Goal: Task Accomplishment & Management: Use online tool/utility

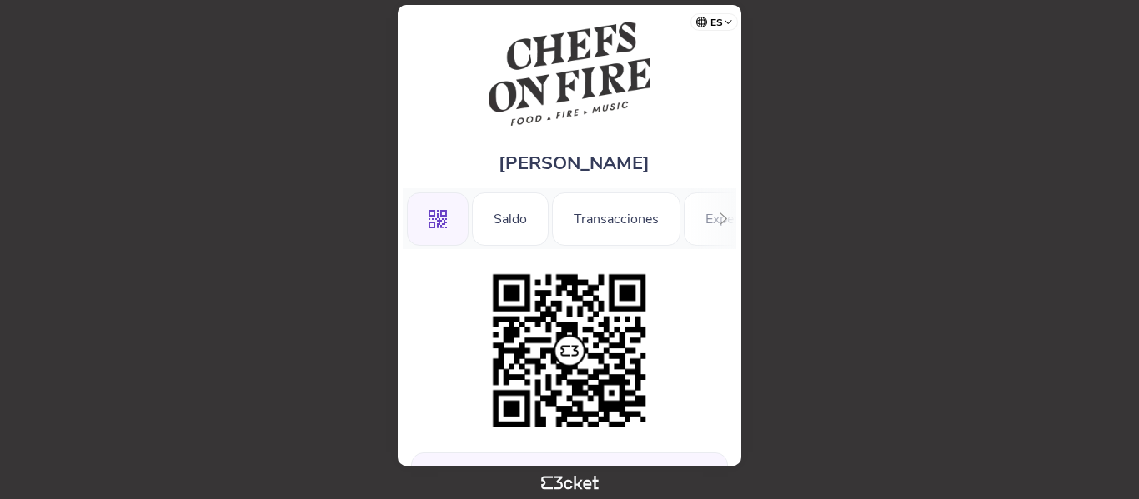
click at [687, 374] on div at bounding box center [569, 351] width 317 height 170
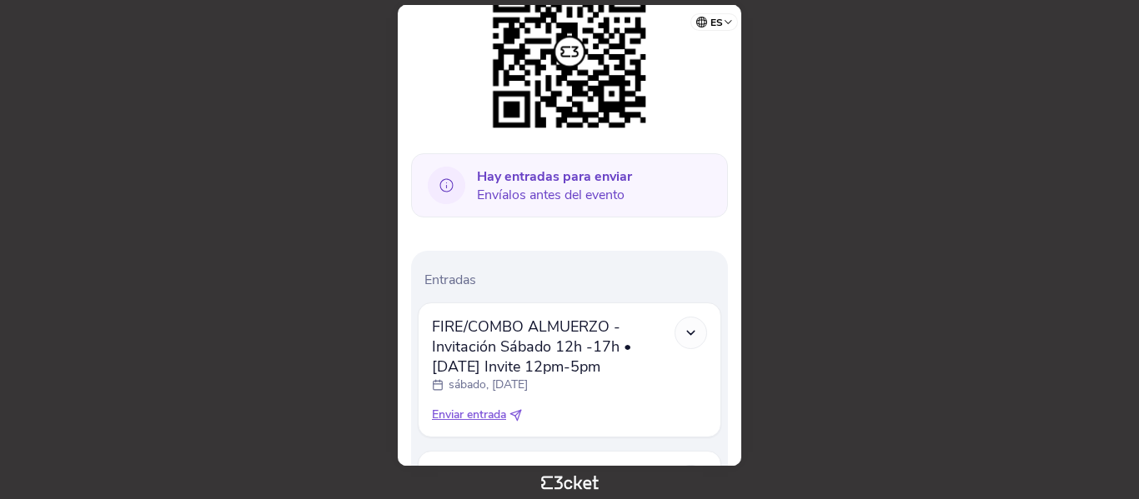
scroll to position [300, 0]
click at [482, 417] on span "Enviar entrada" at bounding box center [469, 414] width 74 height 17
select select "34"
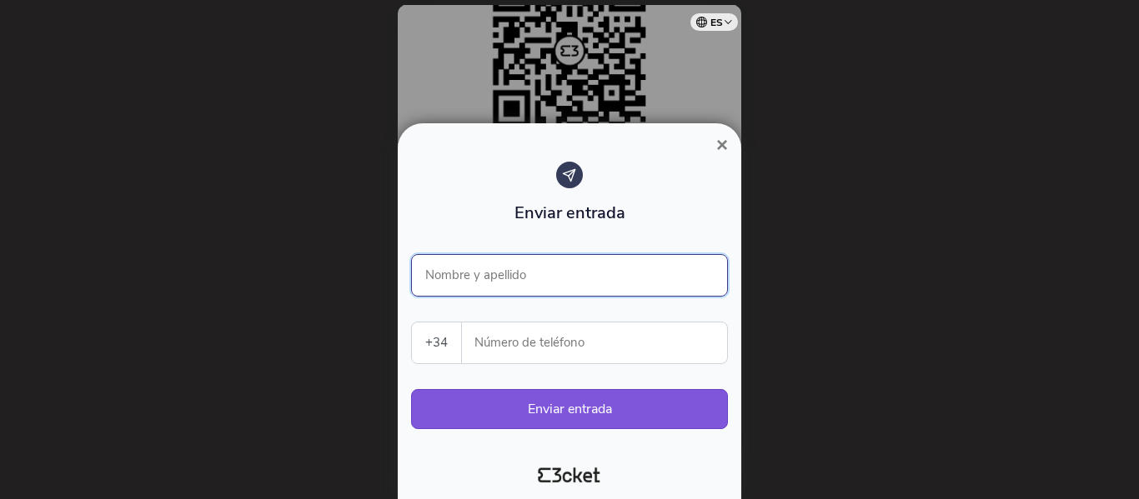
click at [488, 282] on input "Nombre y apellido" at bounding box center [569, 275] width 317 height 43
type input "[PERSON_NAME]"
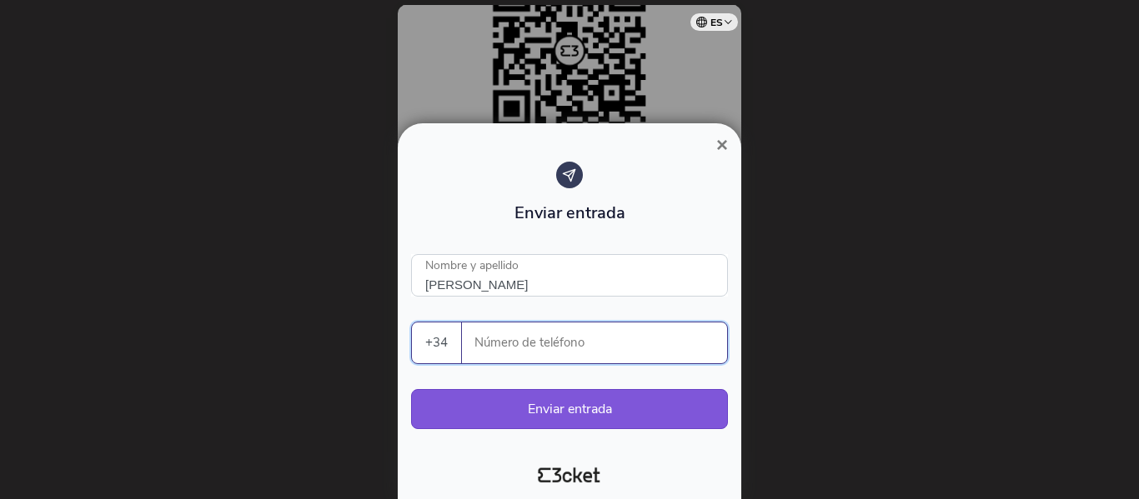
click at [524, 341] on input "Número de teléfono" at bounding box center [601, 343] width 252 height 41
paste input "658543816"
type input "658543816"
click at [540, 408] on button "Enviar entrada" at bounding box center [569, 409] width 317 height 40
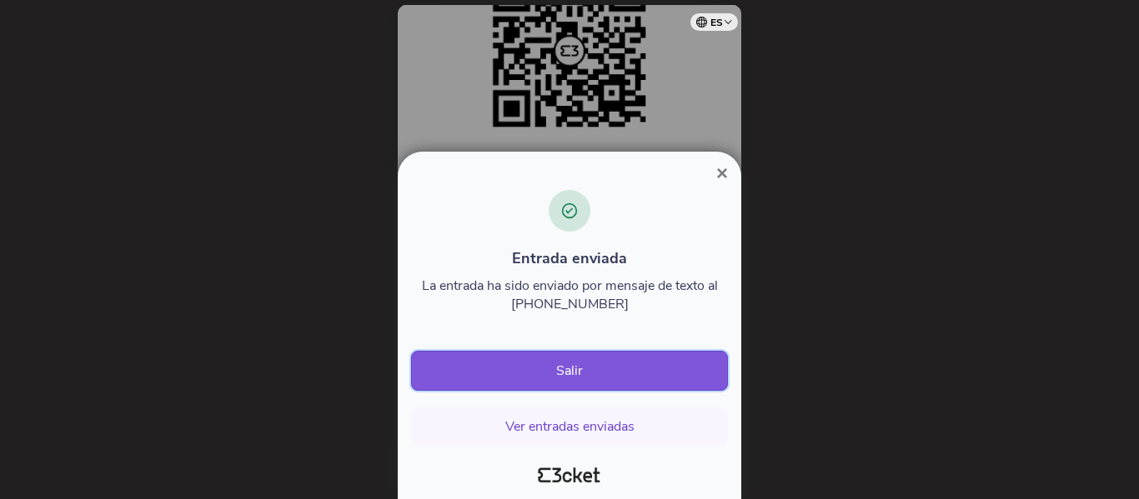
click at [575, 368] on button "Salir" at bounding box center [569, 371] width 317 height 40
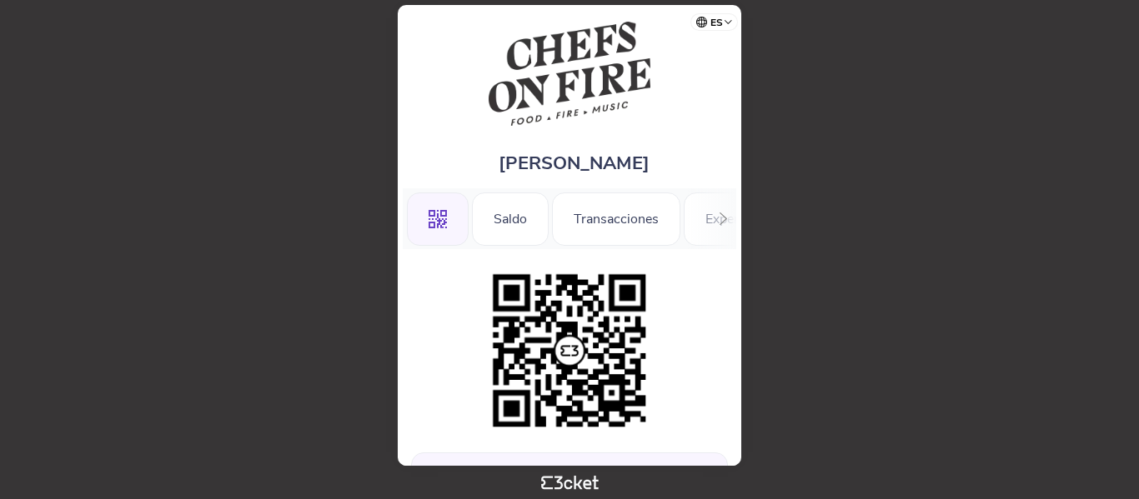
click at [689, 320] on div at bounding box center [569, 351] width 317 height 170
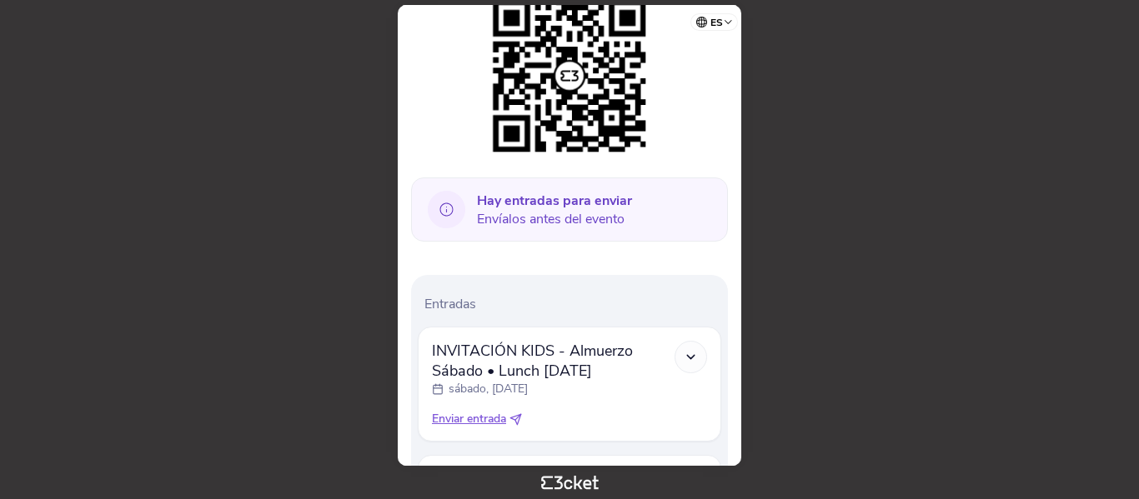
scroll to position [300, 0]
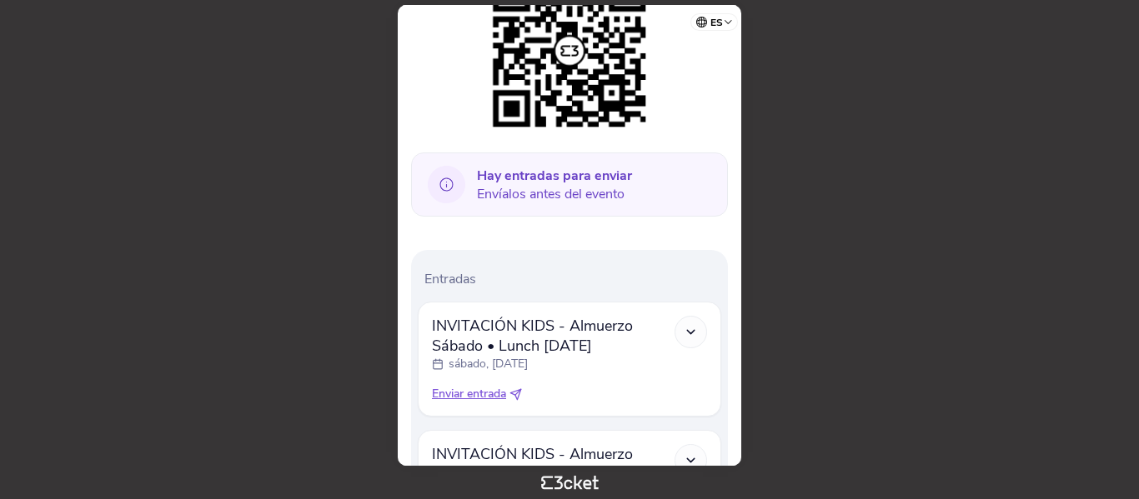
click at [465, 397] on span "Enviar entrada" at bounding box center [469, 394] width 74 height 17
select select "34"
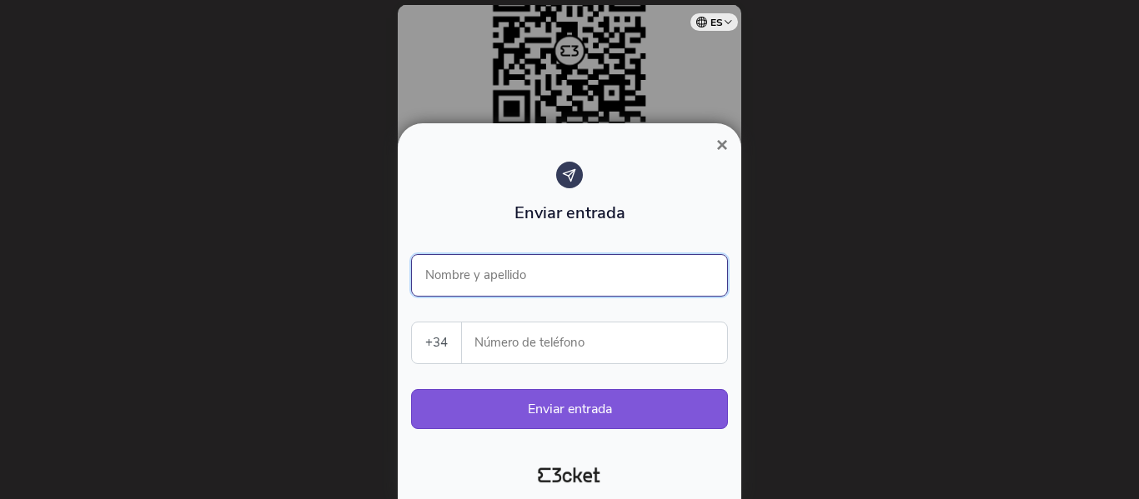
click at [534, 286] on input "Nombre y apellido" at bounding box center [569, 275] width 317 height 43
type input "A"
type input "[PERSON_NAME]"
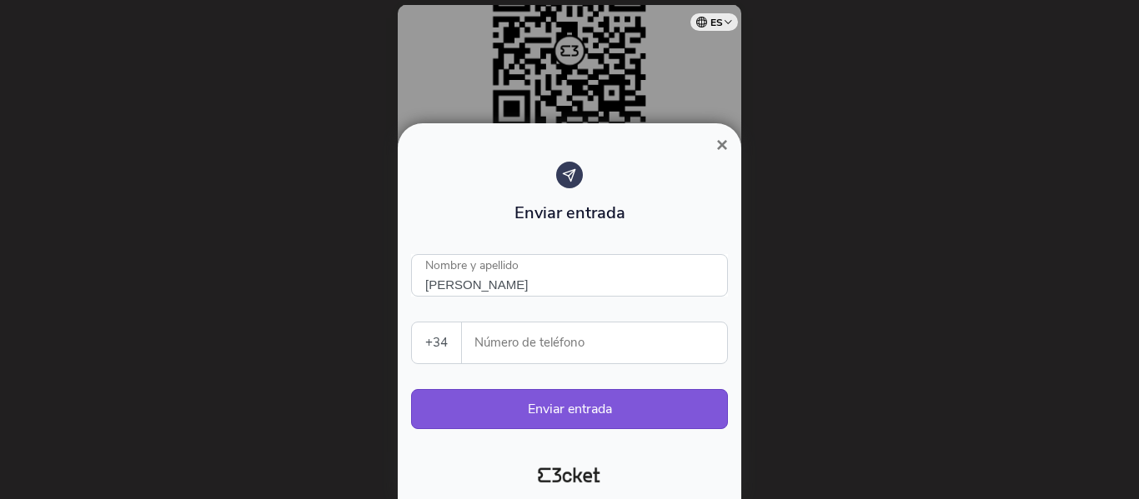
click at [496, 345] on input "Número de teléfono" at bounding box center [601, 343] width 252 height 41
paste input "658543816"
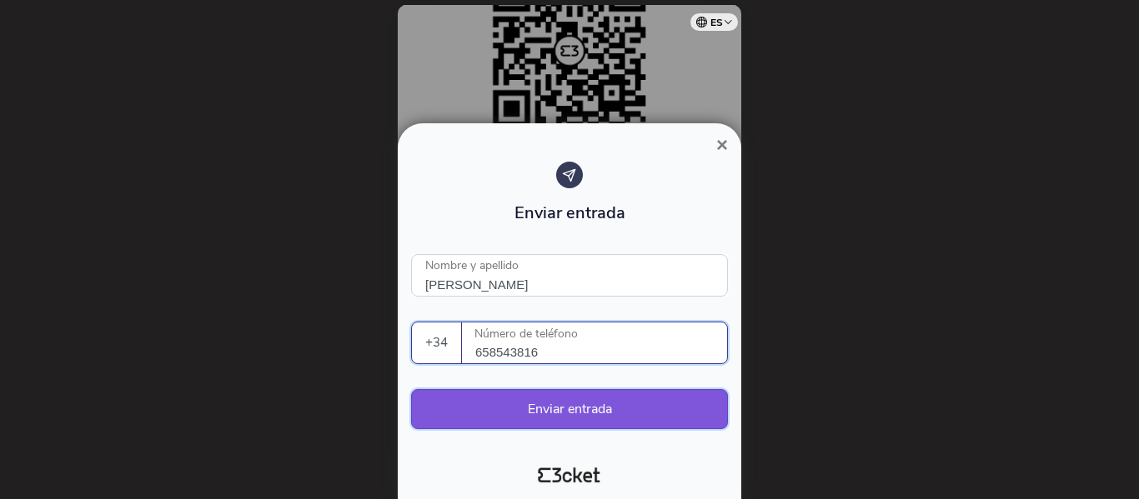
type input "658543816"
click at [528, 408] on button "Enviar entrada" at bounding box center [569, 409] width 317 height 40
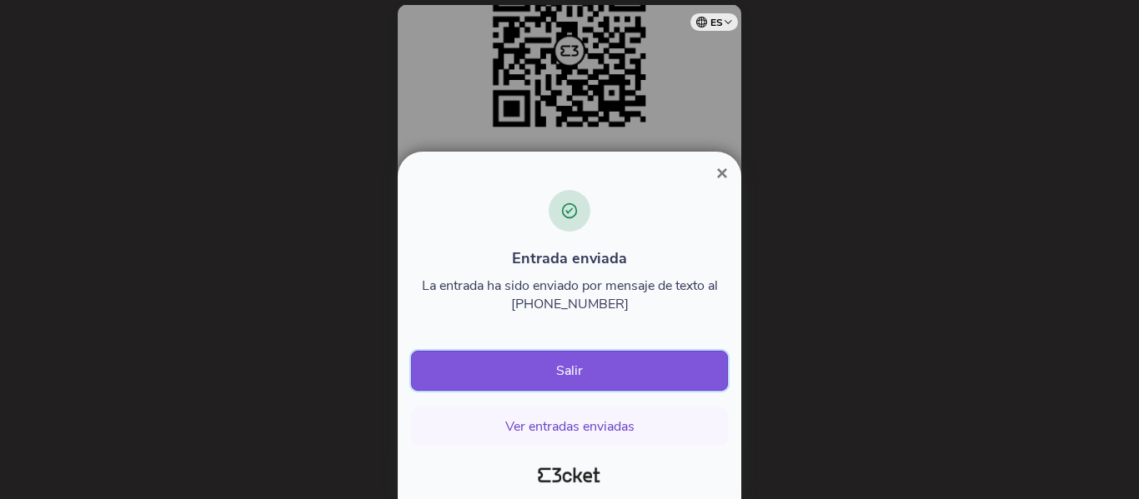
click at [570, 364] on button "Salir" at bounding box center [569, 371] width 317 height 40
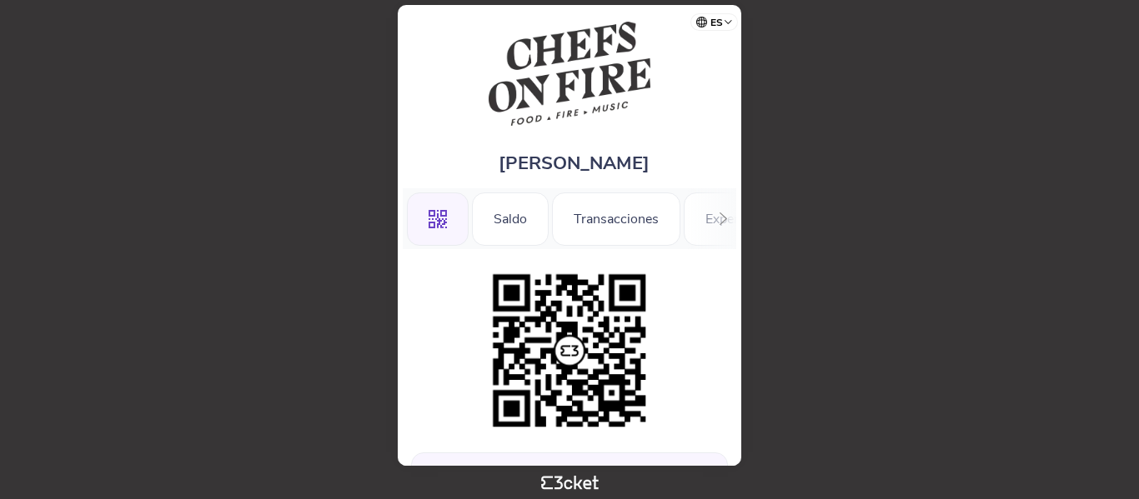
click at [679, 333] on div at bounding box center [569, 351] width 317 height 170
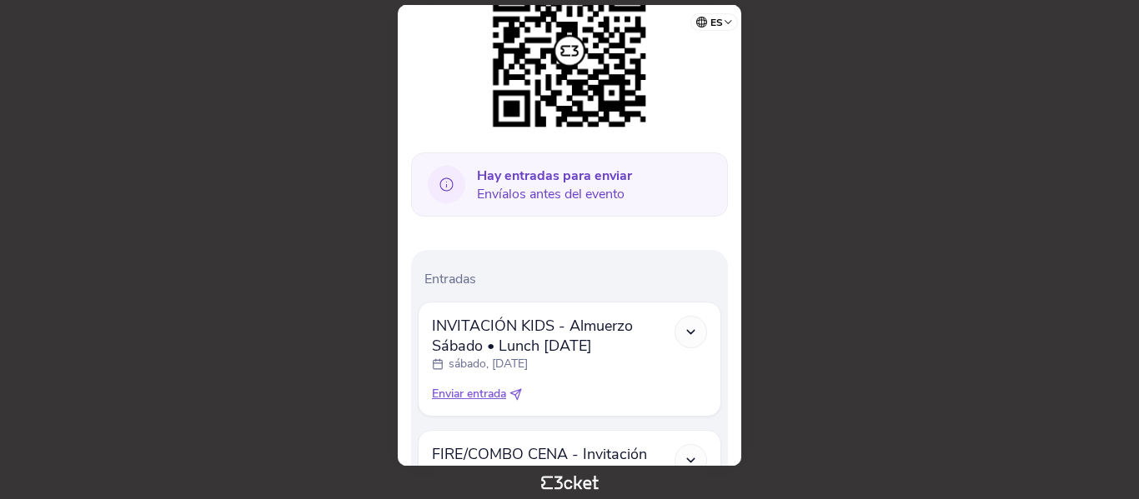
scroll to position [333, 0]
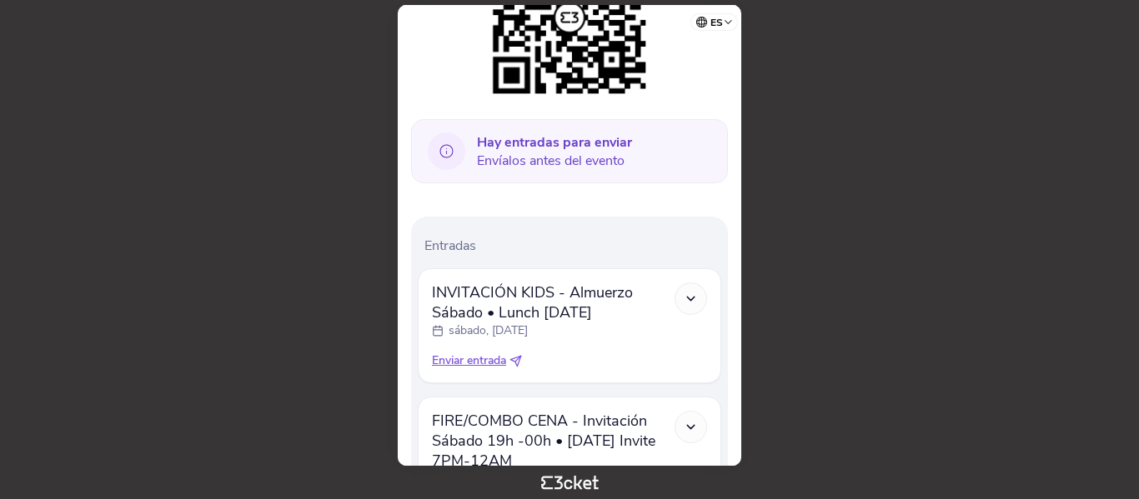
click at [476, 363] on span "Enviar entrada" at bounding box center [469, 361] width 74 height 17
select select "34"
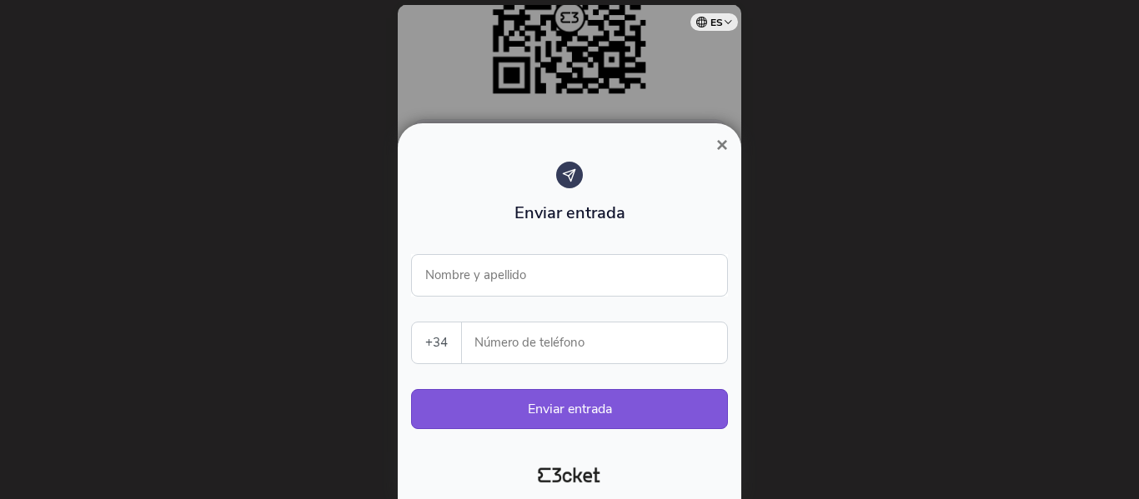
click at [722, 141] on span "×" at bounding box center [722, 144] width 12 height 23
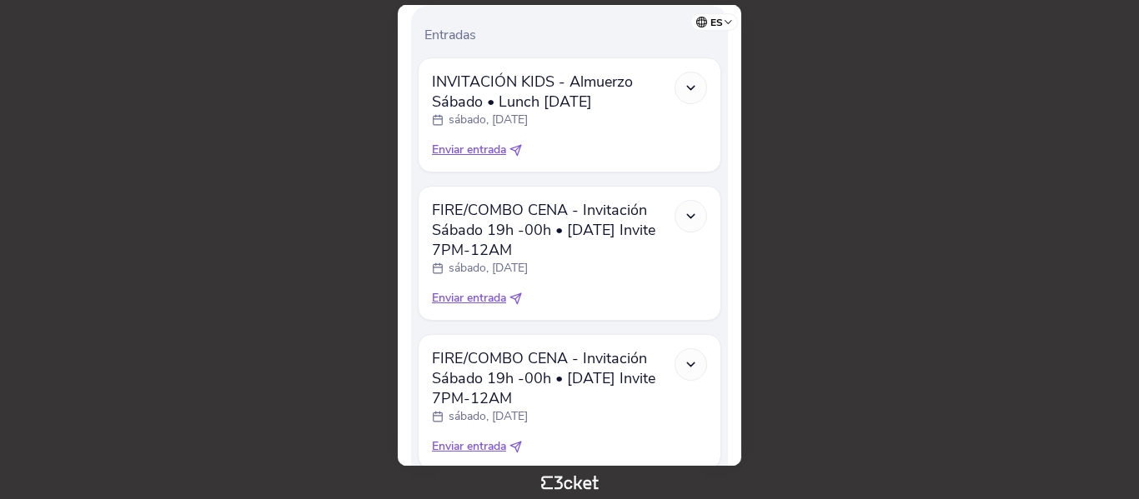
scroll to position [503, 0]
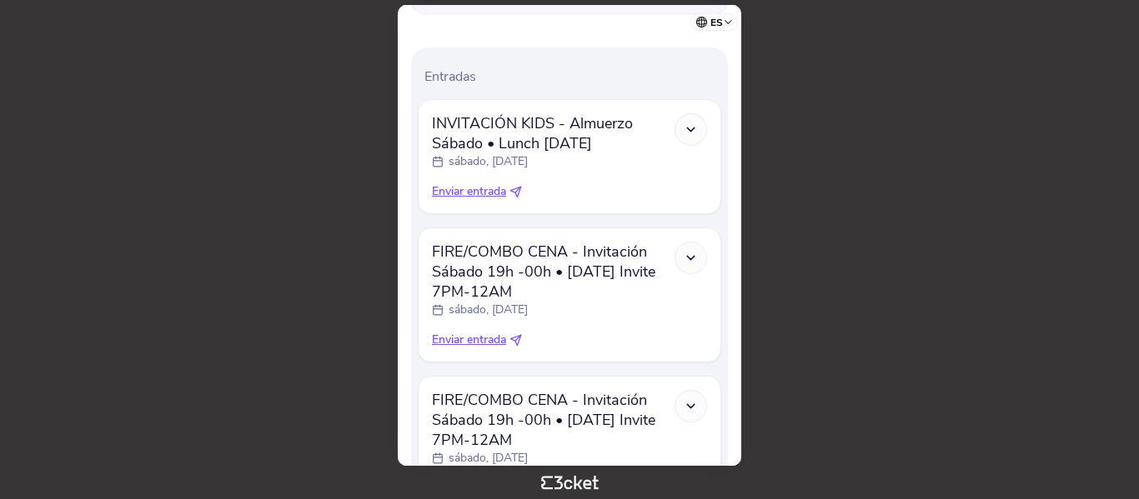
click at [737, 340] on div "Maria Blazquez .st0{fill-rule:evenodd;clip-rule:evenodd;} Saldo Transacciones E…" at bounding box center [569, 235] width 343 height 461
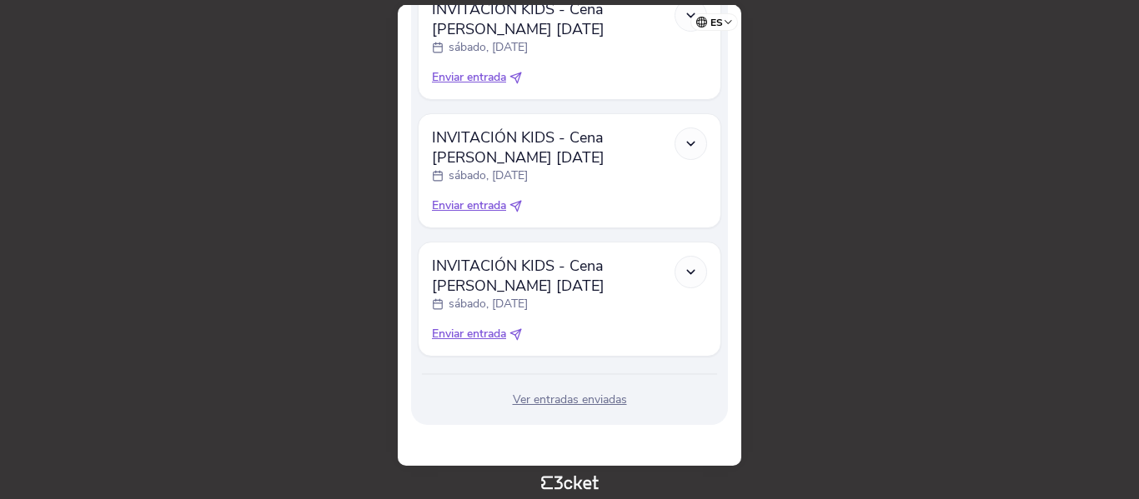
scroll to position [1636, 0]
click at [575, 396] on div "Ver entradas enviadas" at bounding box center [569, 399] width 303 height 17
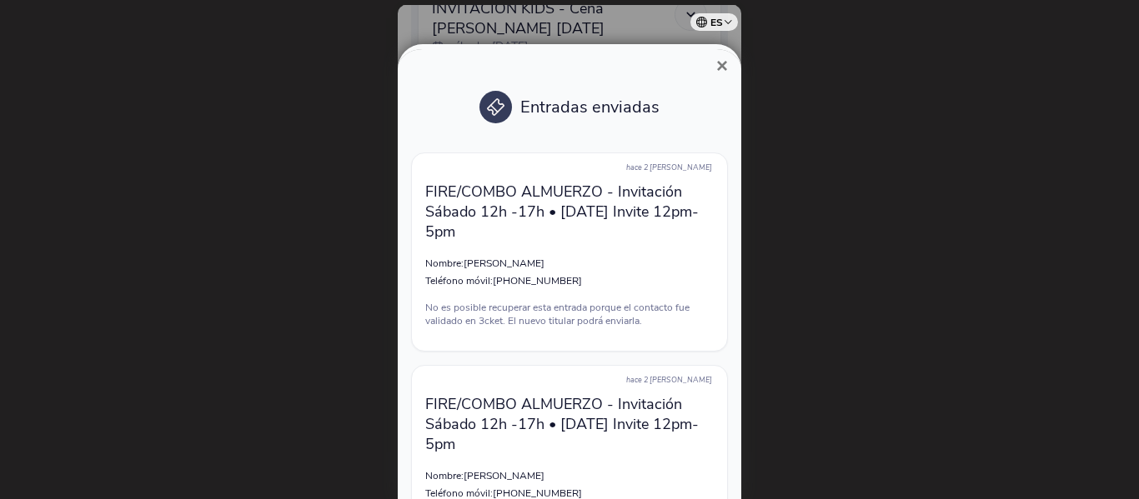
click at [678, 244] on div "hace 2 días FIRE/COMBO ALMUERZO - Invitación Sábado 12h -17h • Saturday Invite …" at bounding box center [569, 252] width 317 height 199
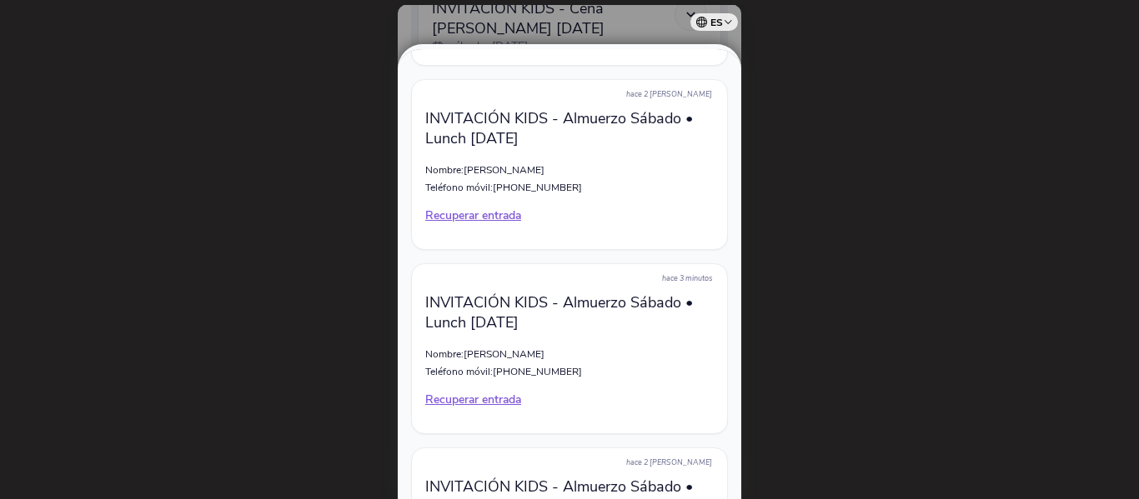
scroll to position [9035, 0]
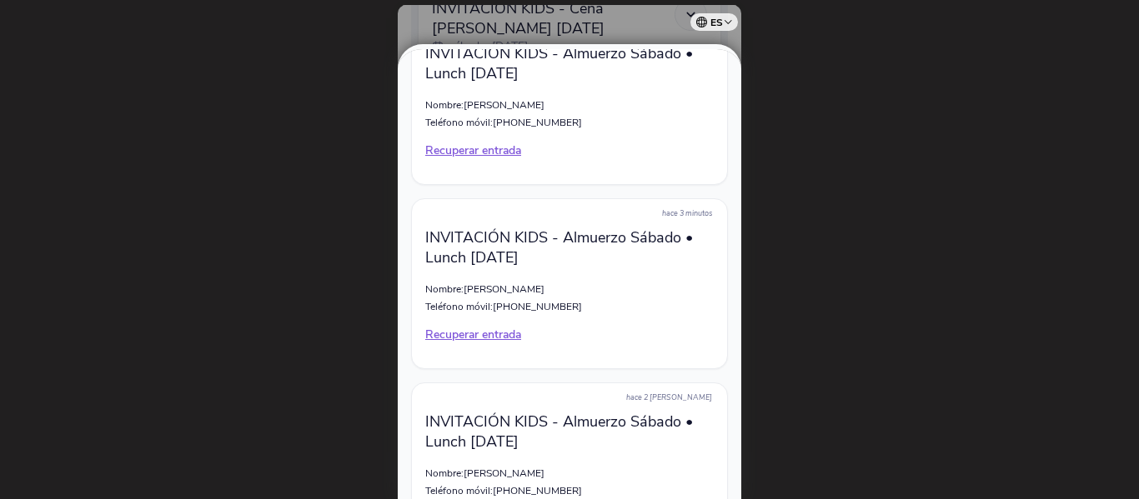
click at [488, 332] on p "Recuperar entrada" at bounding box center [569, 335] width 288 height 17
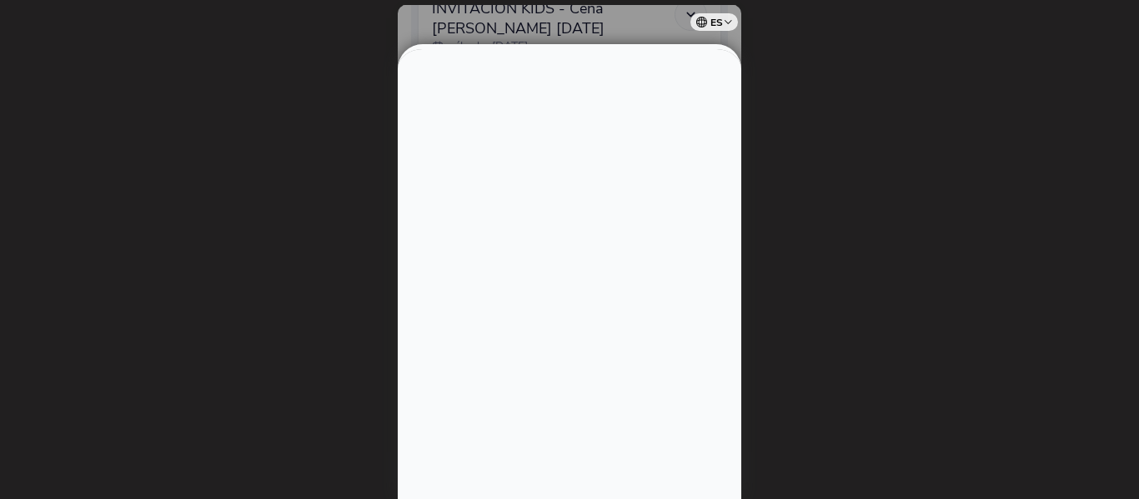
scroll to position [0, 0]
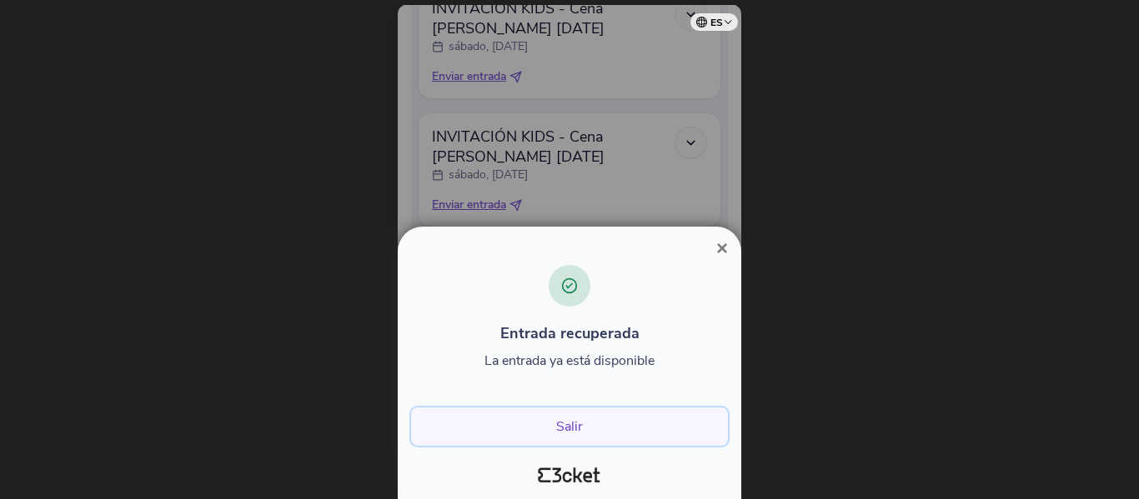
click at [583, 430] on button "Salir" at bounding box center [569, 427] width 317 height 38
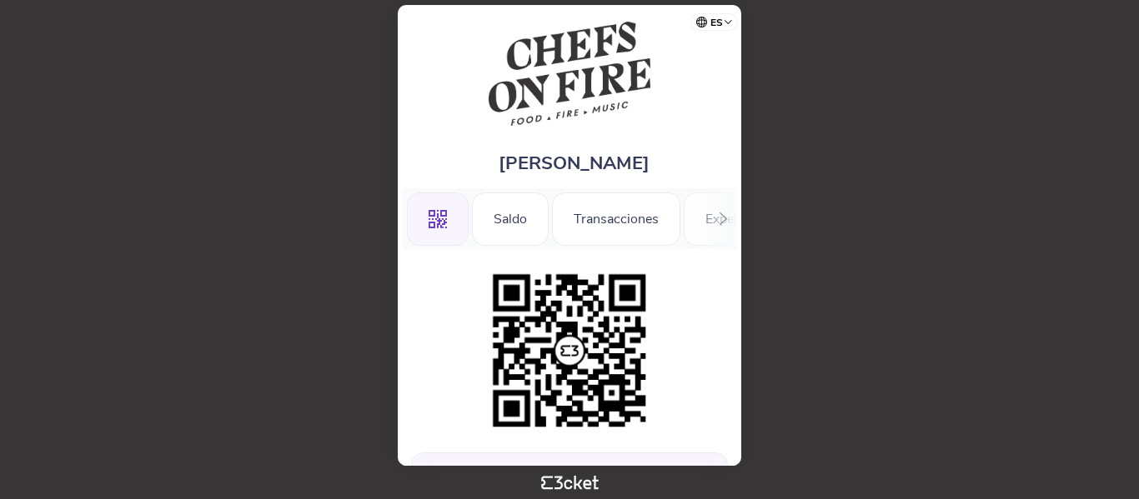
click at [687, 307] on div at bounding box center [569, 351] width 317 height 170
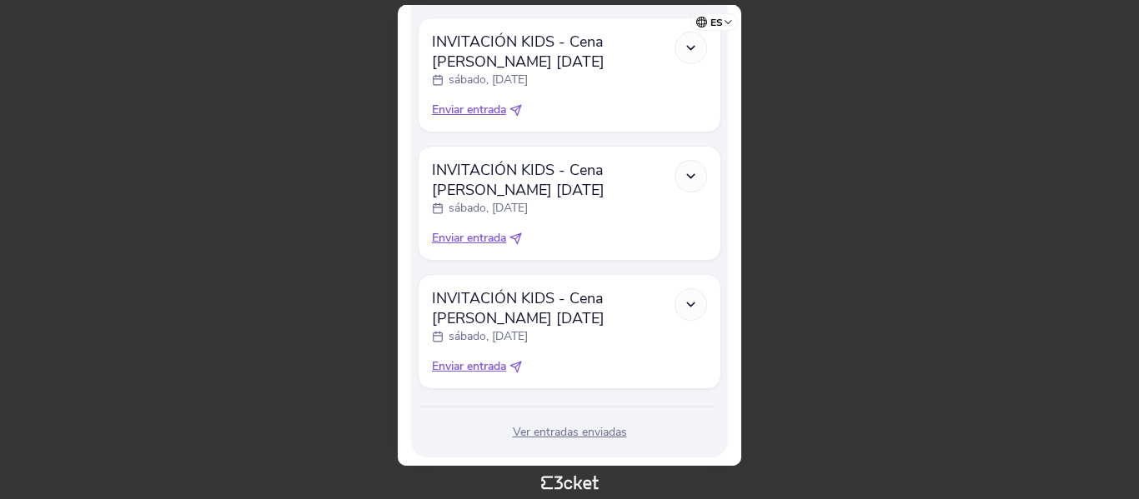
scroll to position [1764, 0]
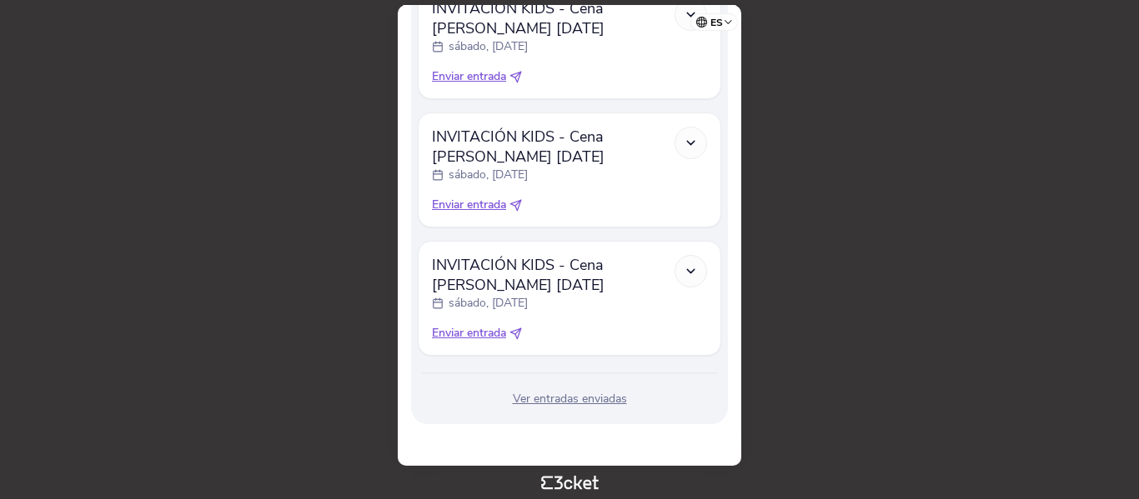
click at [583, 400] on div "Ver entradas enviadas" at bounding box center [569, 399] width 303 height 17
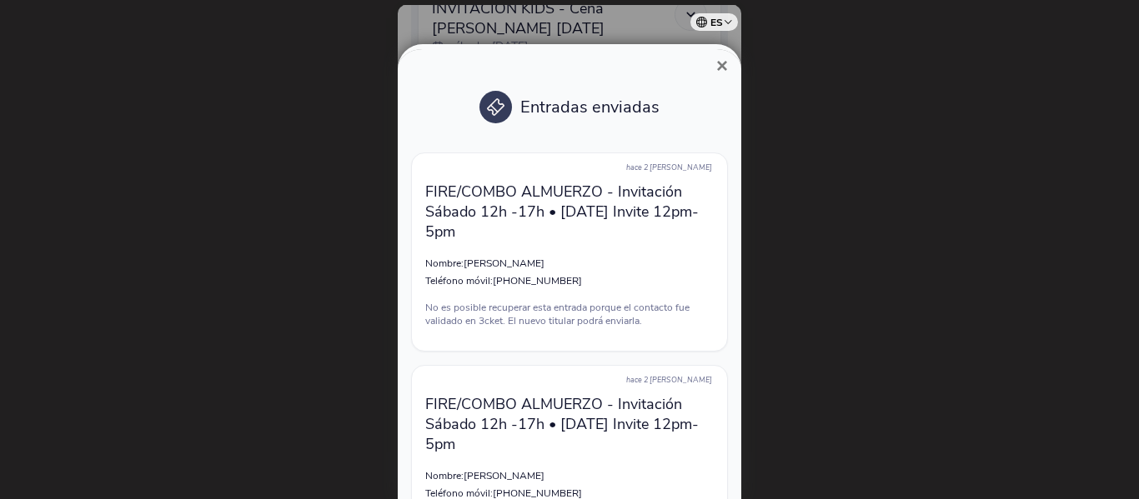
click at [734, 273] on div "× Entradas enviadas hace 2 días FIRE/COMBO ALMUERZO - Invitación Sábado 12h -17…" at bounding box center [569, 271] width 343 height 455
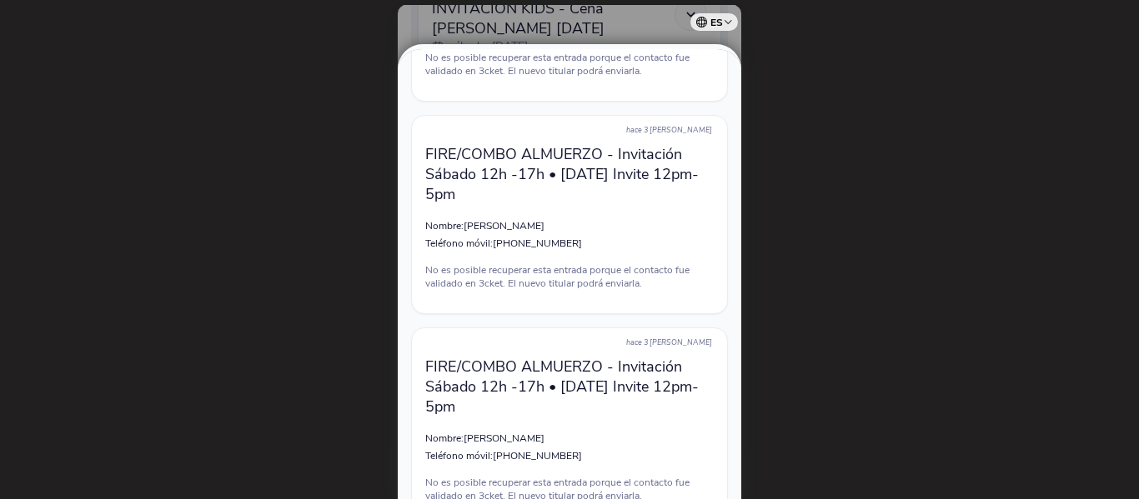
scroll to position [700, 0]
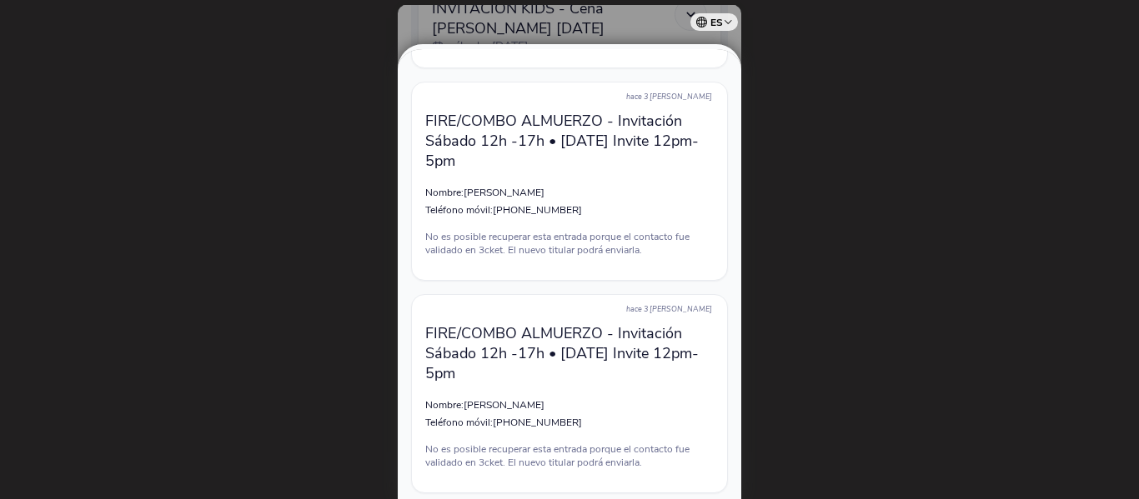
drag, startPoint x: 850, startPoint y: 283, endPoint x: 898, endPoint y: 302, distance: 51.7
click at [898, 302] on div at bounding box center [569, 249] width 1139 height 499
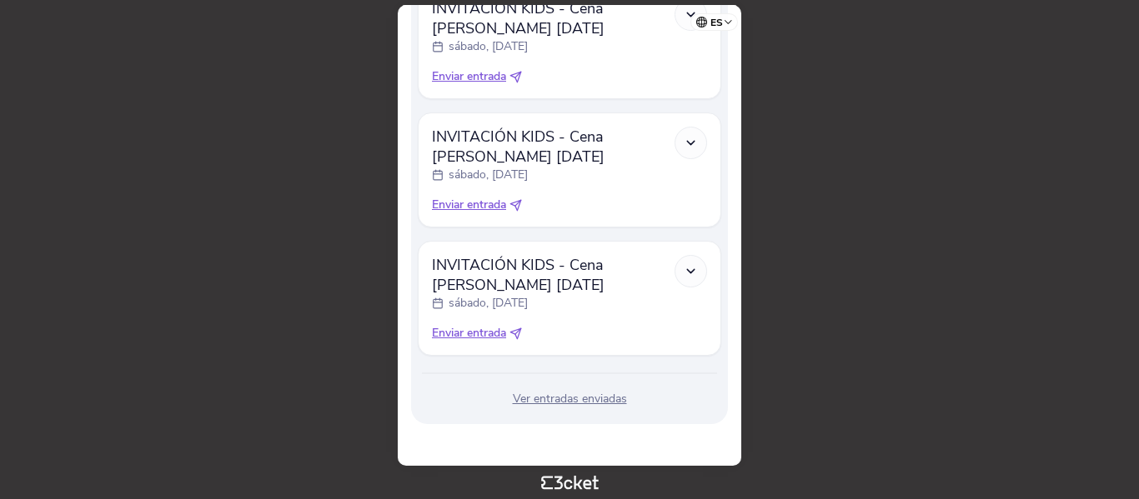
click at [919, 368] on body "es Português (Portugal) English Español Catalan Français Maria Blazquez .st0{fi…" at bounding box center [569, 250] width 1125 height 486
click at [899, 392] on body "es Português (Portugal) English Español Catalan Français Maria Blazquez .st0{fi…" at bounding box center [569, 250] width 1125 height 486
click at [973, 411] on body "es Português (Portugal) English Español Catalan Français Maria Blazquez .st0{fi…" at bounding box center [569, 250] width 1125 height 486
click at [601, 399] on div "Ver entradas enviadas" at bounding box center [569, 399] width 303 height 17
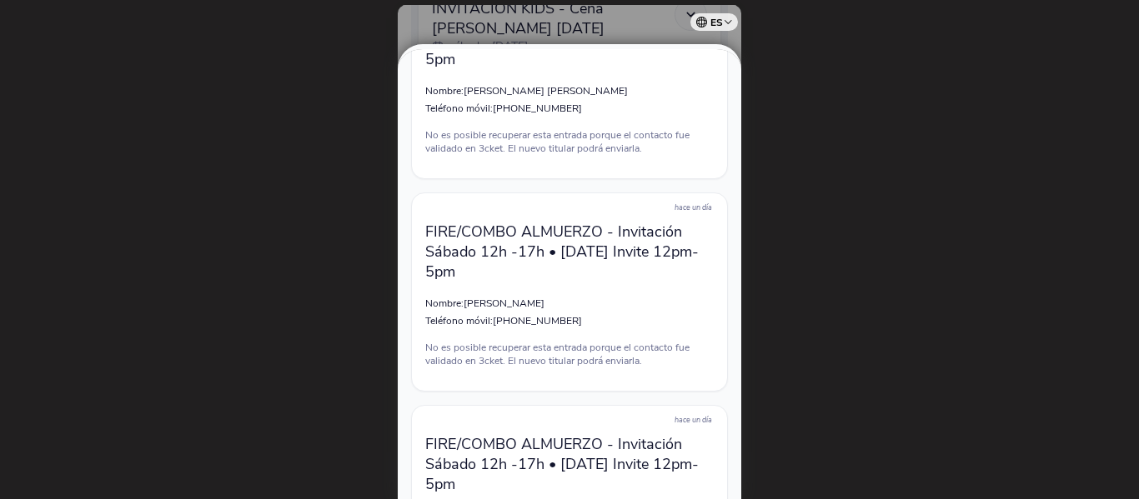
scroll to position [4401, 0]
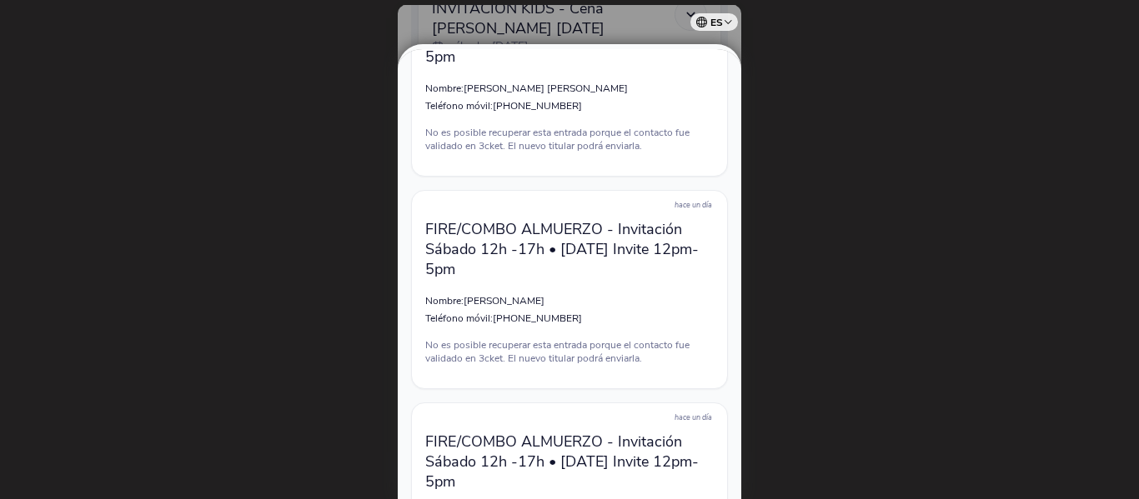
click at [934, 212] on div at bounding box center [569, 249] width 1139 height 499
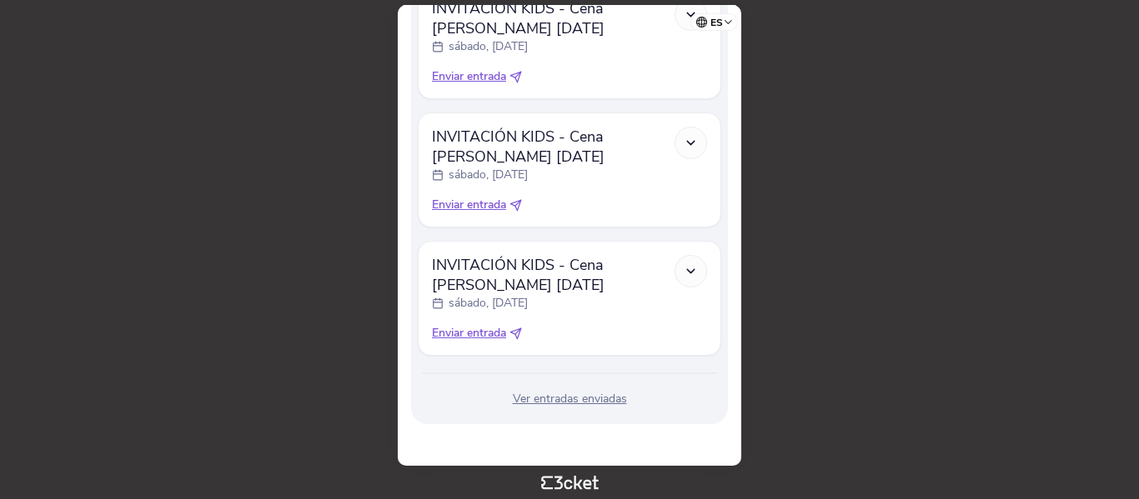
click at [898, 234] on body "es Português (Portugal) English Español Catalan Français Maria Blazquez .st0{fi…" at bounding box center [569, 250] width 1125 height 486
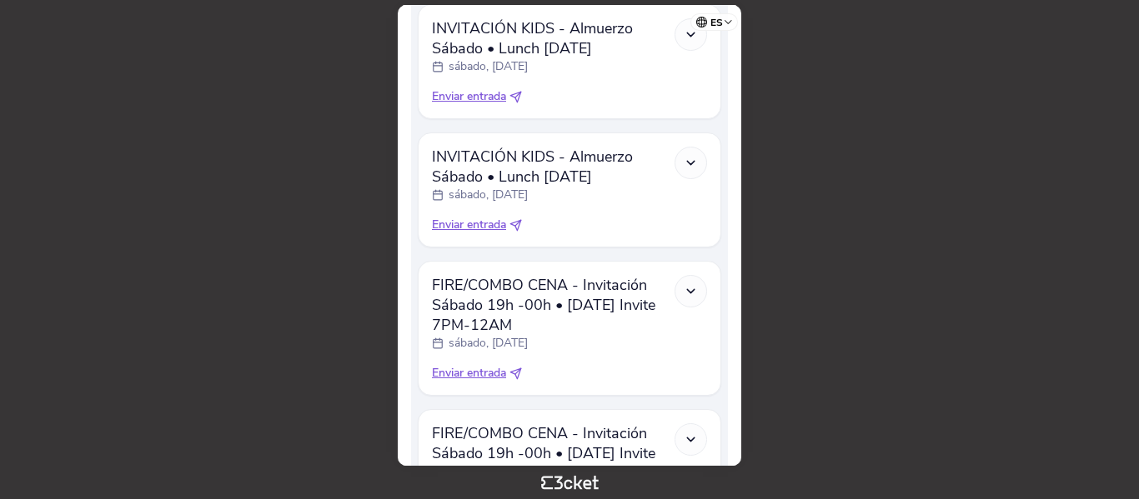
scroll to position [631, 0]
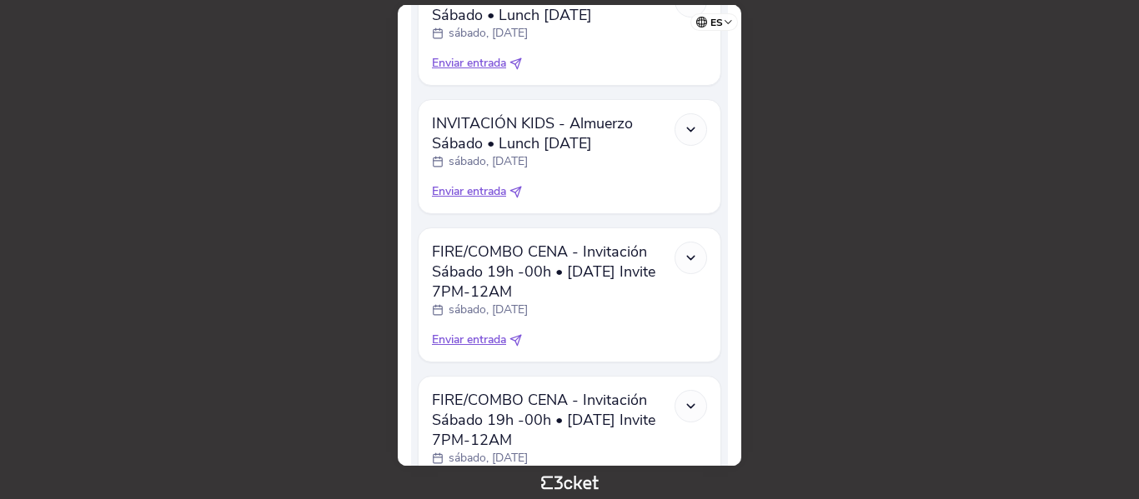
click at [488, 341] on span "Enviar entrada" at bounding box center [469, 340] width 74 height 17
select select "34"
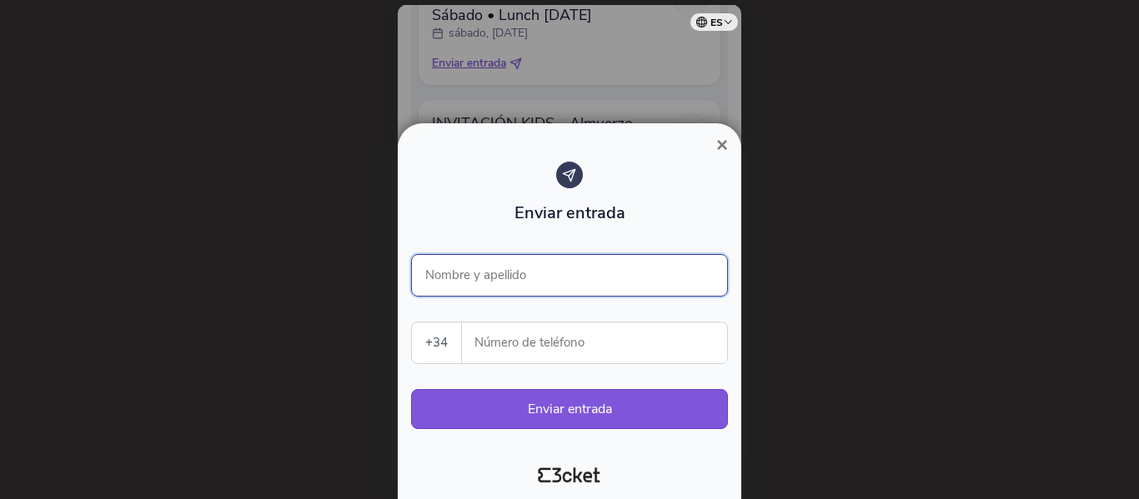
click at [508, 276] on input "Nombre y apellido" at bounding box center [569, 275] width 317 height 43
type input "[PERSON_NAME]"
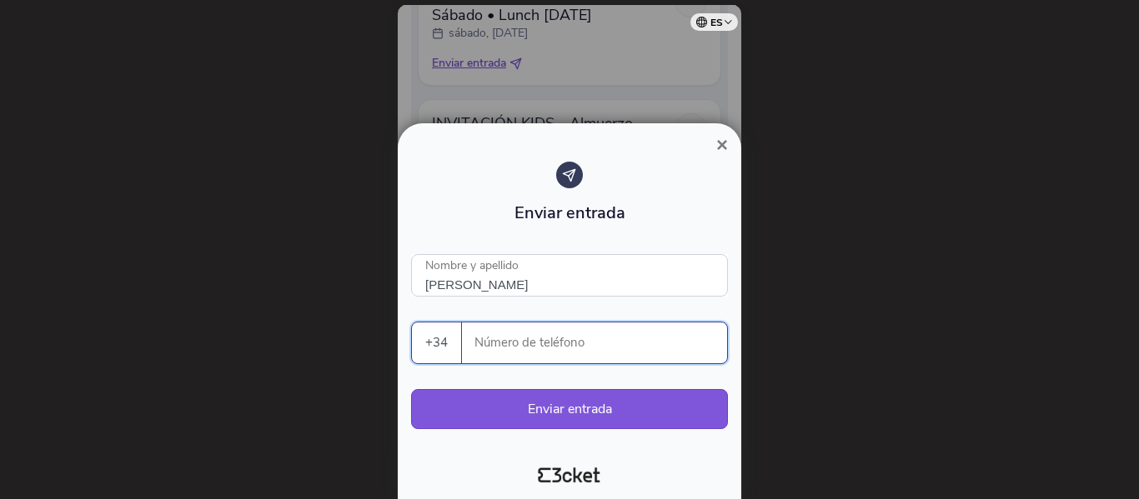
click at [489, 342] on input "Número de teléfono" at bounding box center [601, 343] width 252 height 41
paste input "644824473"
type input "644824473"
click at [555, 409] on button "Enviar entrada" at bounding box center [569, 409] width 317 height 40
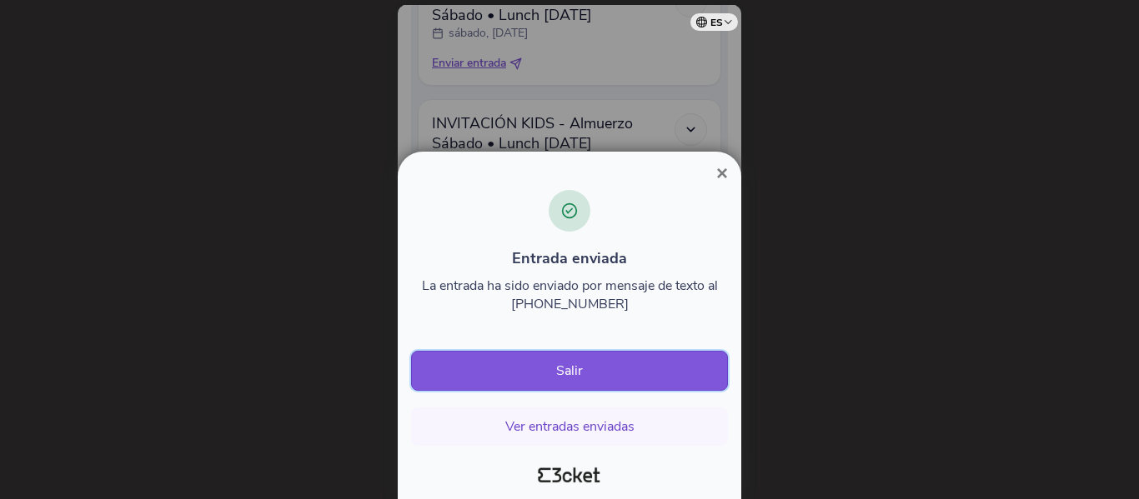
click at [568, 375] on button "Salir" at bounding box center [569, 371] width 317 height 40
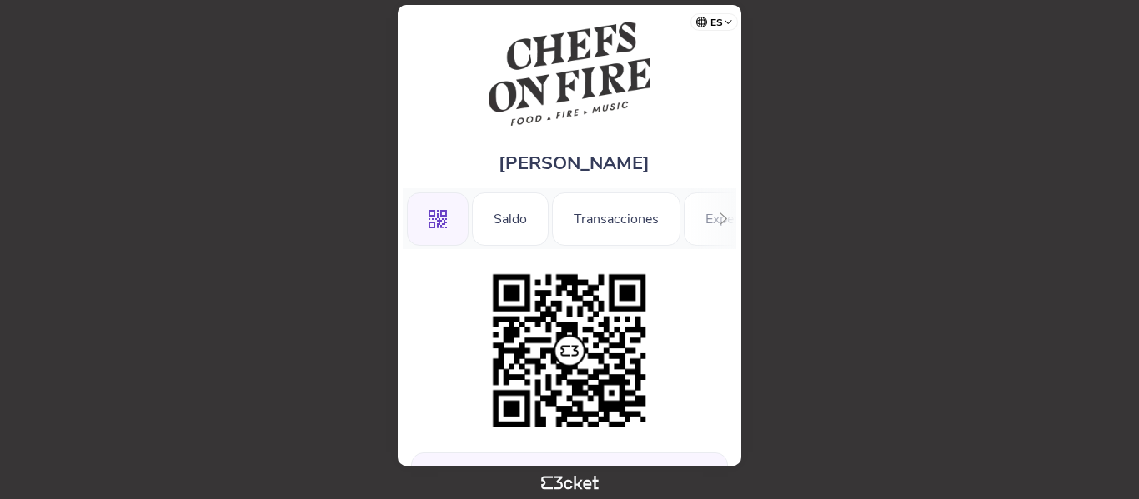
click at [718, 311] on div at bounding box center [569, 351] width 317 height 170
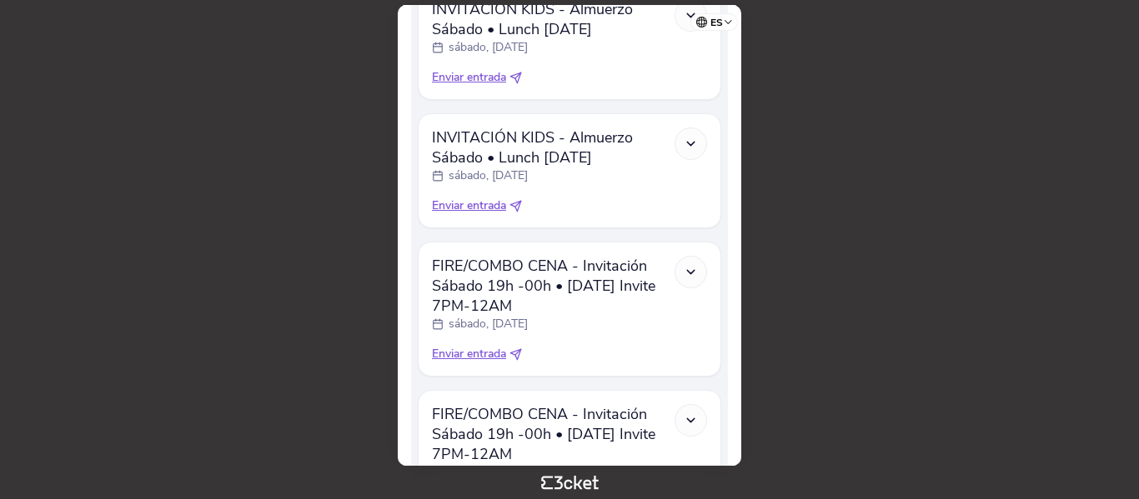
scroll to position [667, 0]
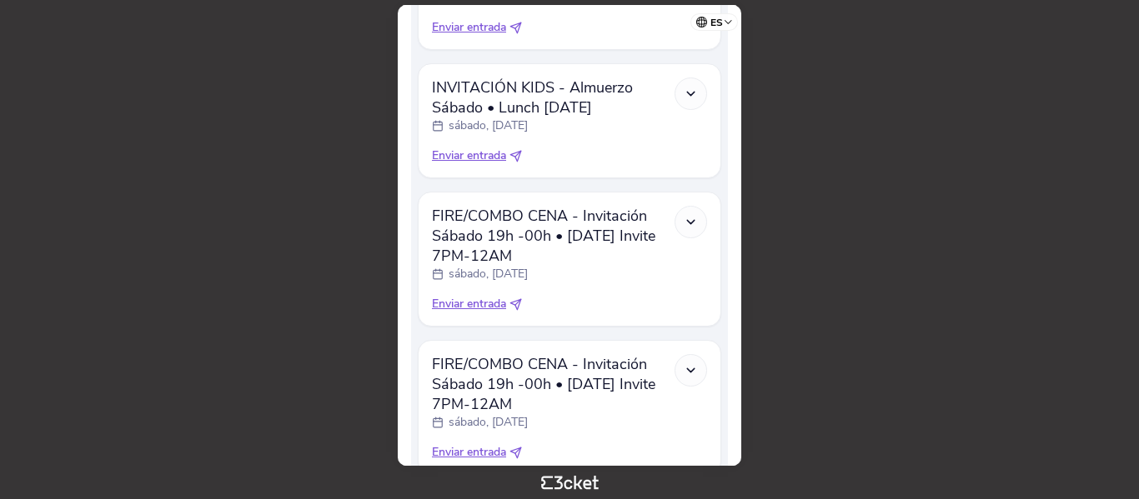
click at [477, 312] on span "Enviar entrada" at bounding box center [469, 304] width 74 height 17
select select "34"
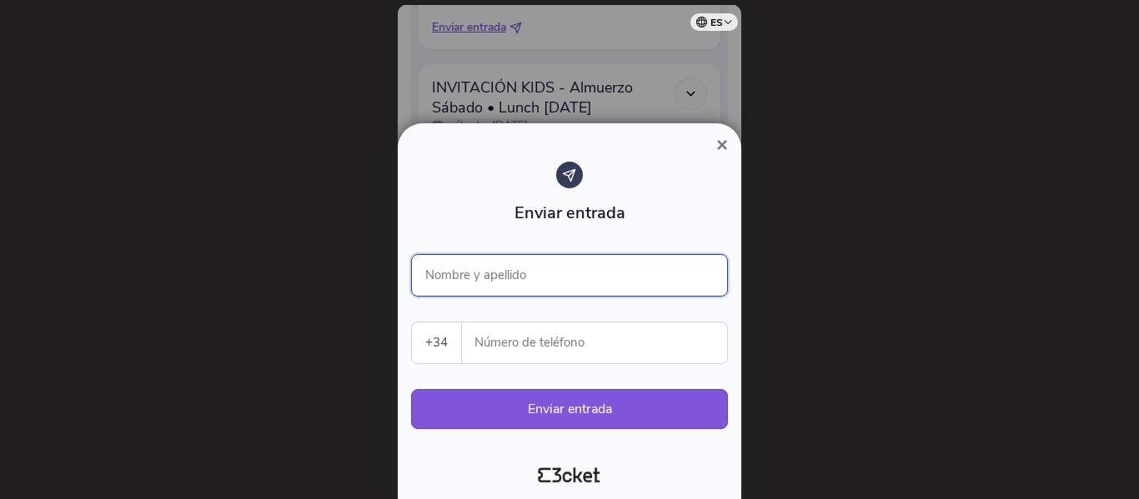
click at [513, 273] on input "Nombre y apellido" at bounding box center [569, 275] width 317 height 43
type input "[PERSON_NAME]"
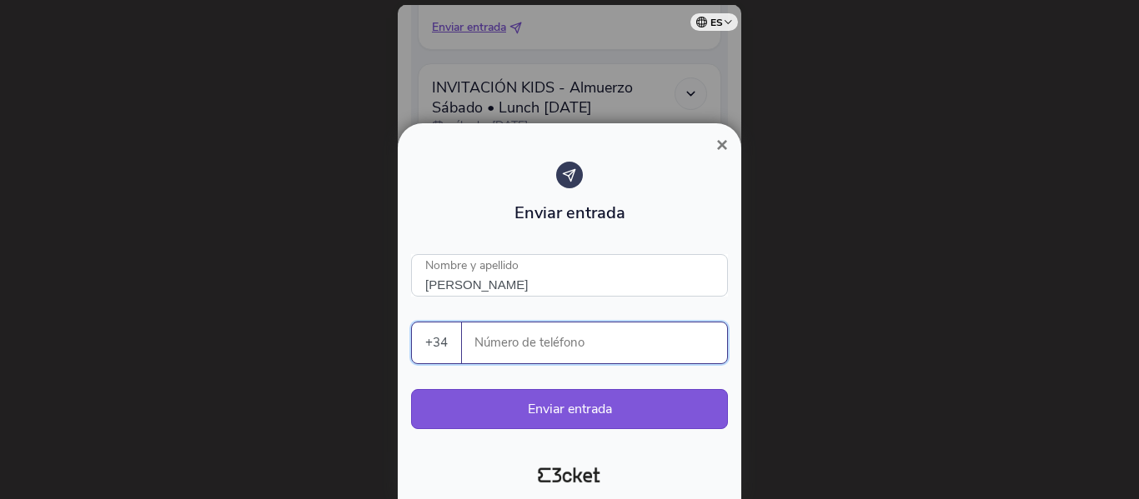
click at [496, 346] on input "Número de teléfono" at bounding box center [601, 343] width 252 height 41
paste input "644824473"
type input "644824473"
click at [532, 406] on button "Enviar entrada" at bounding box center [569, 409] width 317 height 40
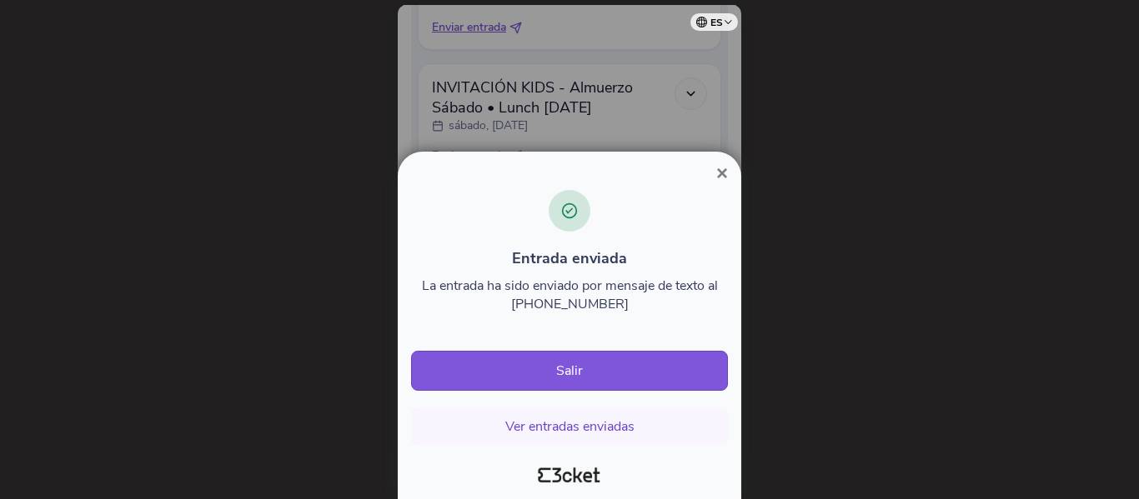
click at [723, 174] on span "×" at bounding box center [722, 173] width 12 height 23
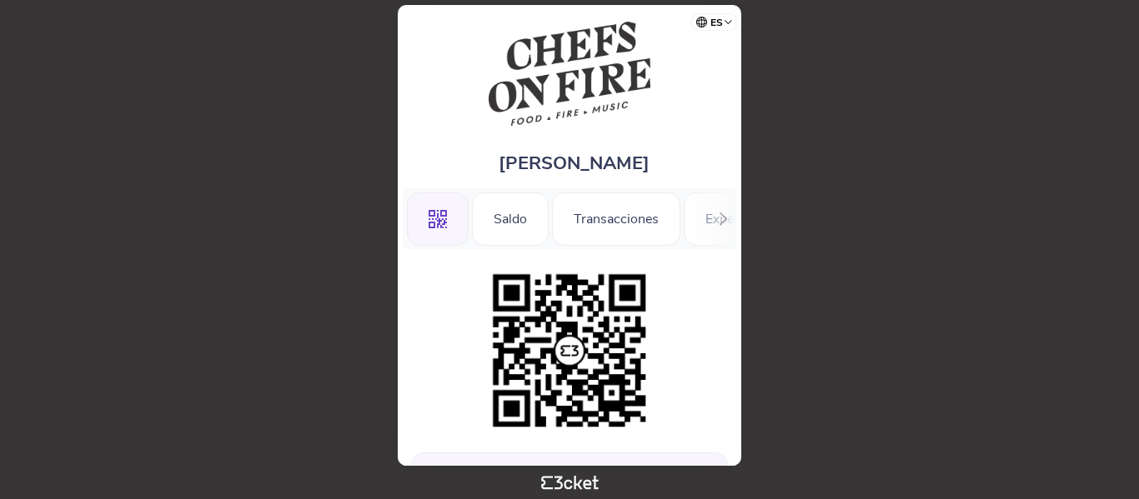
click at [696, 323] on div at bounding box center [569, 351] width 317 height 170
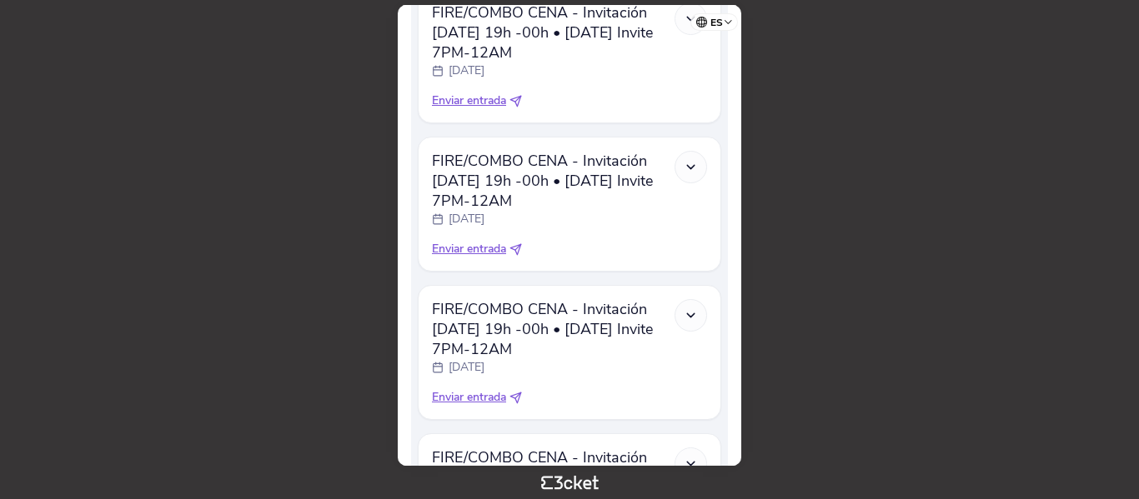
scroll to position [868, 0]
click at [1038, 364] on body "es Português ([GEOGRAPHIC_DATA]) English Español Catalan [DEMOGRAPHIC_DATA] [PE…" at bounding box center [569, 250] width 1125 height 486
click at [732, 343] on div "Hay entradas para enviar Envíalos antes del evento Entradas INVITACIÓN KIDS - A…" at bounding box center [569, 216] width 333 height 1668
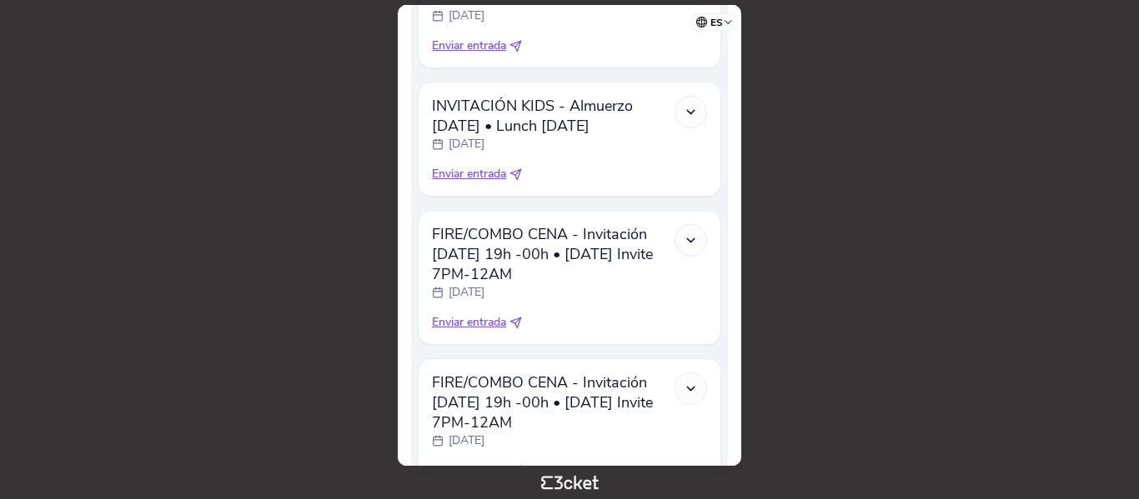
scroll to position [634, 0]
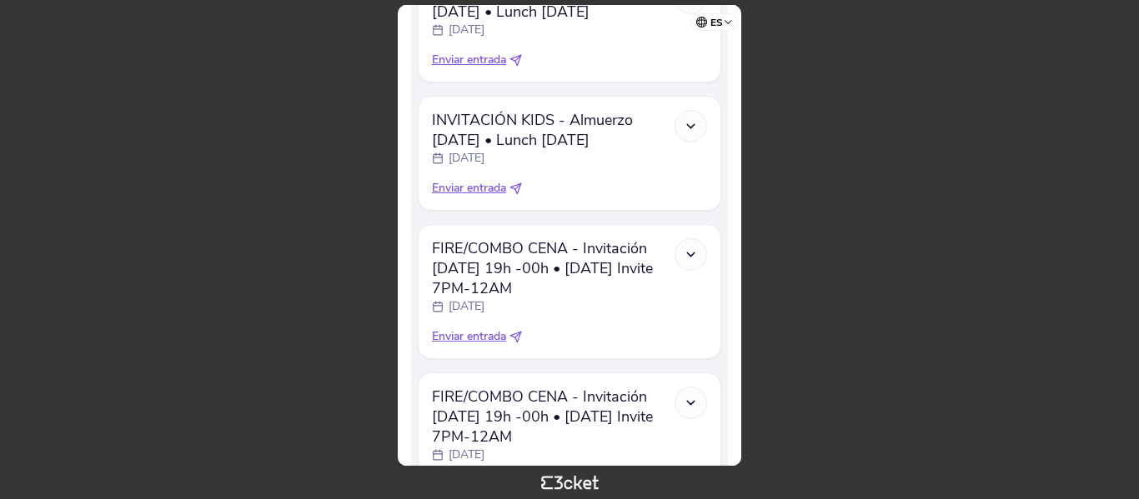
click at [738, 256] on div "[PERSON_NAME] .st0{fill-rule:evenodd;clip-rule:evenodd;} [GEOGRAPHIC_DATA] [GEO…" at bounding box center [569, 235] width 343 height 461
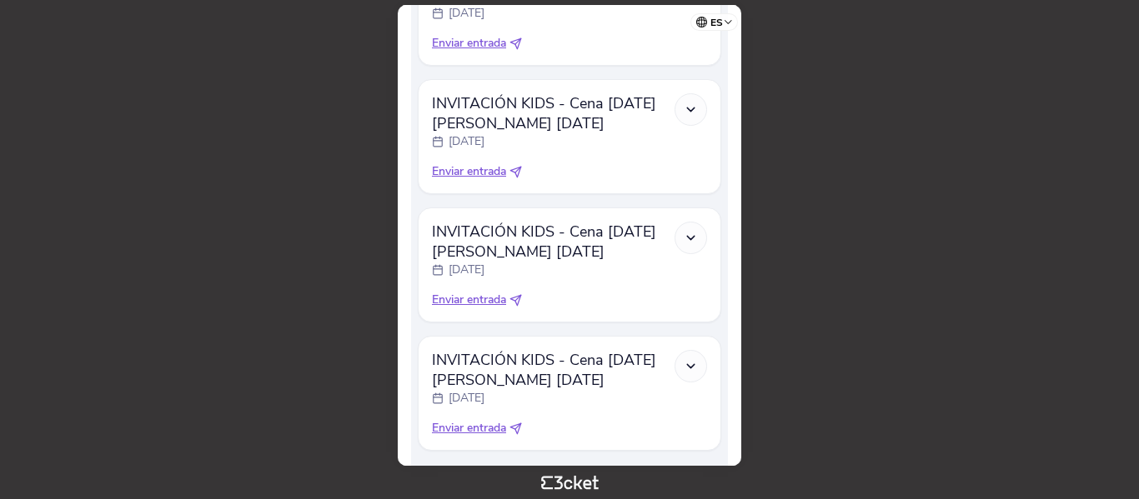
scroll to position [1468, 0]
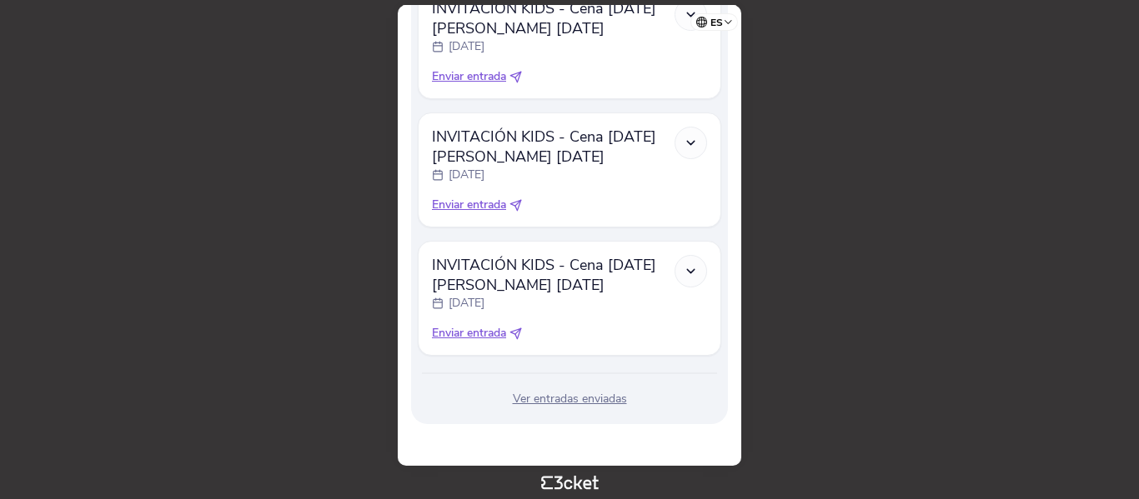
click at [572, 405] on div "Ver entradas enviadas" at bounding box center [569, 399] width 303 height 17
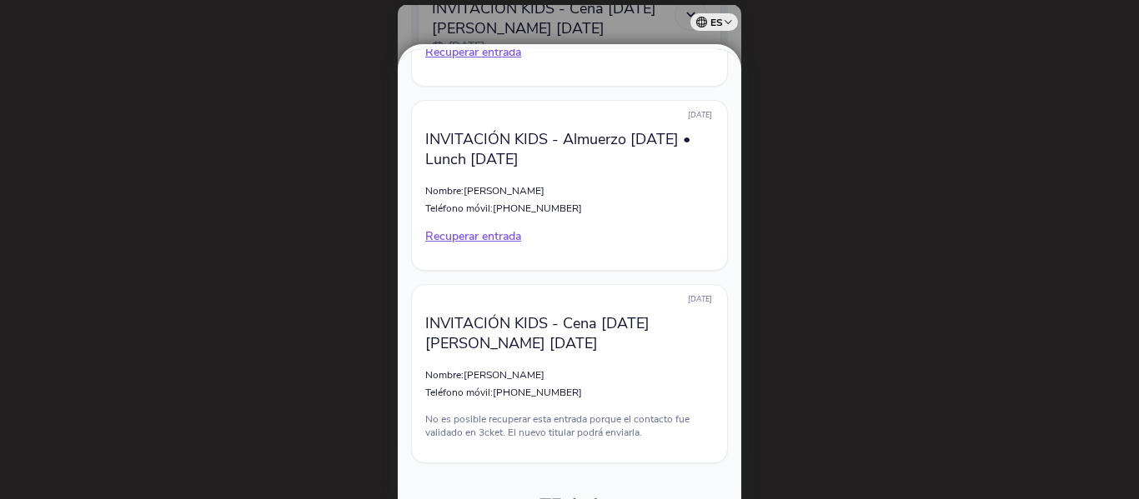
scroll to position [9532, 0]
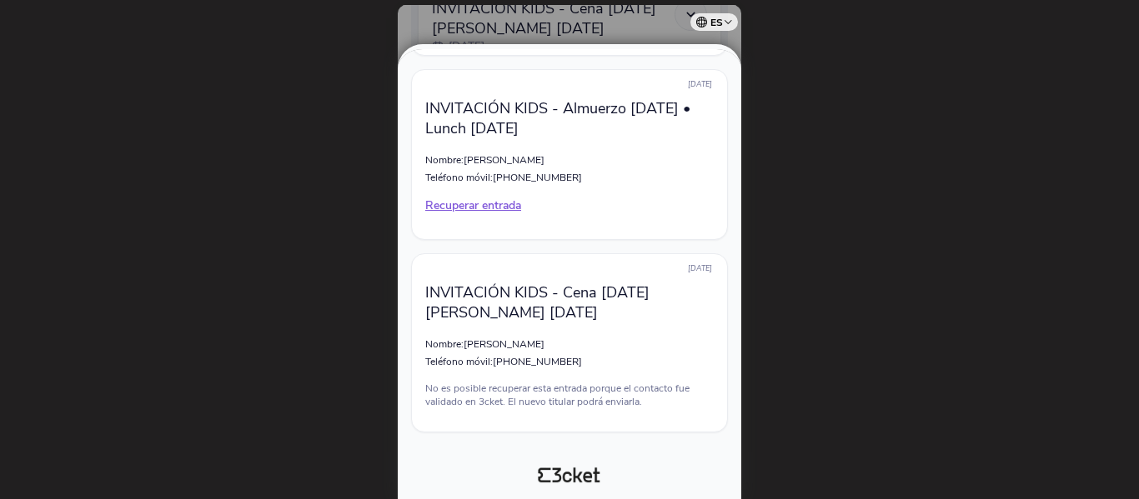
click at [707, 492] on div "× Entradas enviadas [DATE] FIRE/COMBO ALMUERZO - Invitación [DATE] 12h -17h • […" at bounding box center [569, 271] width 343 height 455
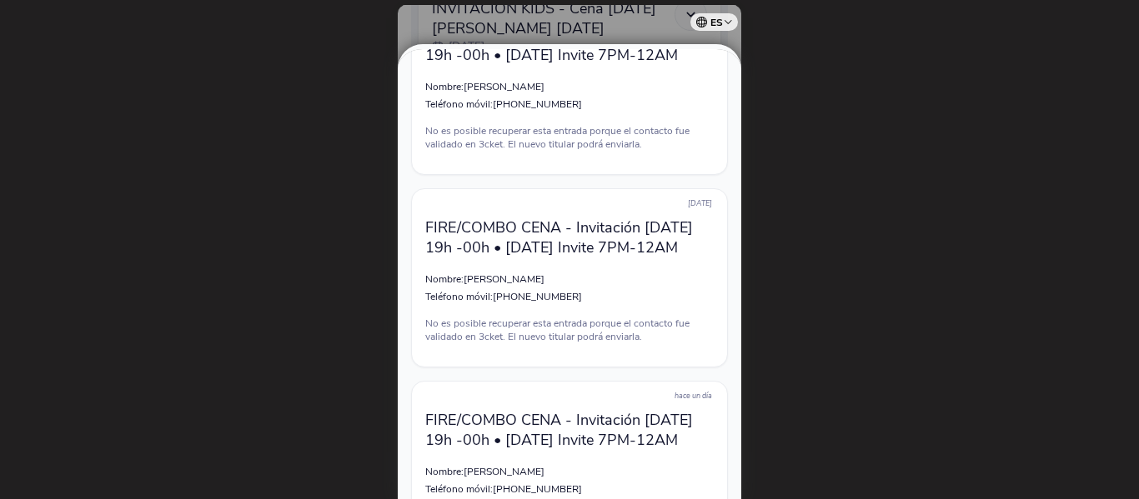
scroll to position [6565, 0]
click at [707, 473] on p "Nombre: [PERSON_NAME]" at bounding box center [569, 473] width 288 height 13
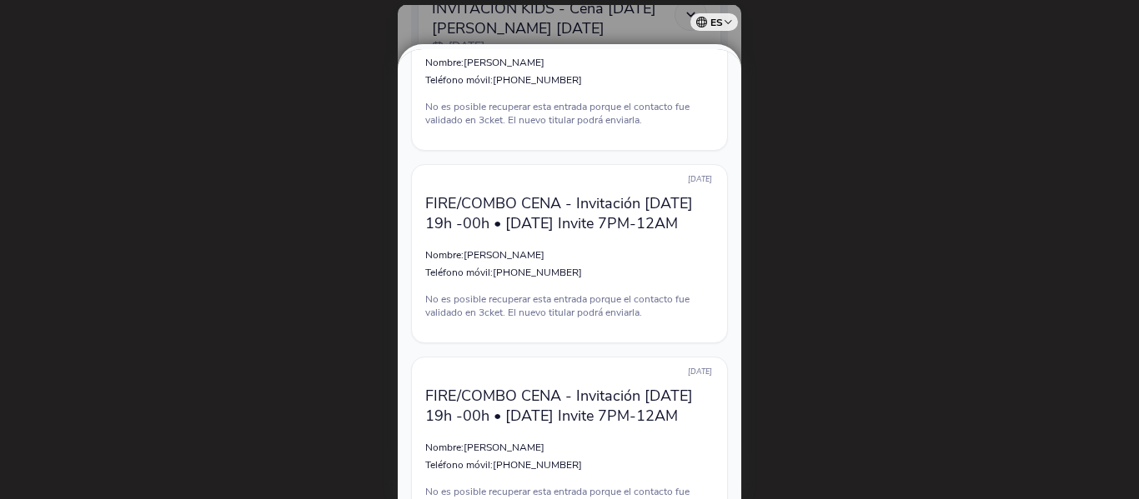
scroll to position [6365, 0]
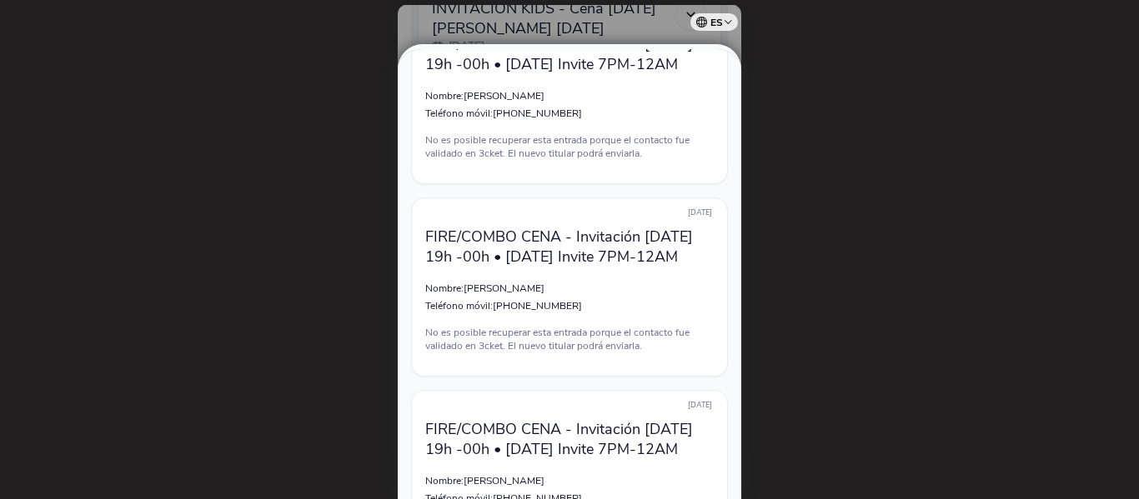
click at [707, 478] on p "Nombre: [PERSON_NAME]" at bounding box center [569, 480] width 288 height 13
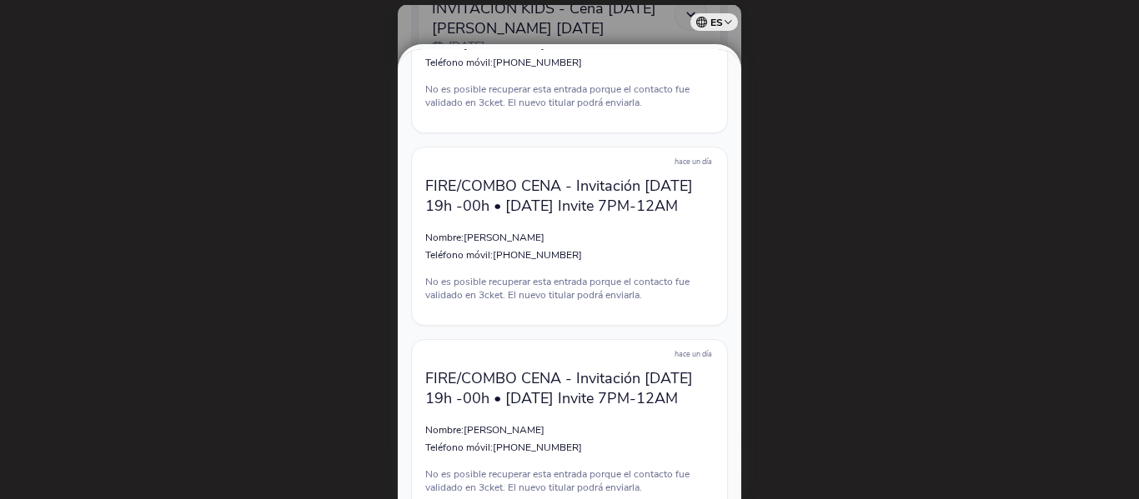
scroll to position [6865, 0]
